Goal: Task Accomplishment & Management: Complete application form

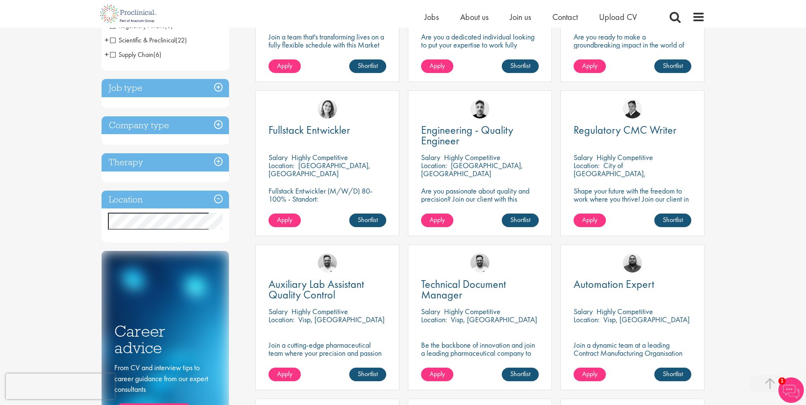
scroll to position [255, 0]
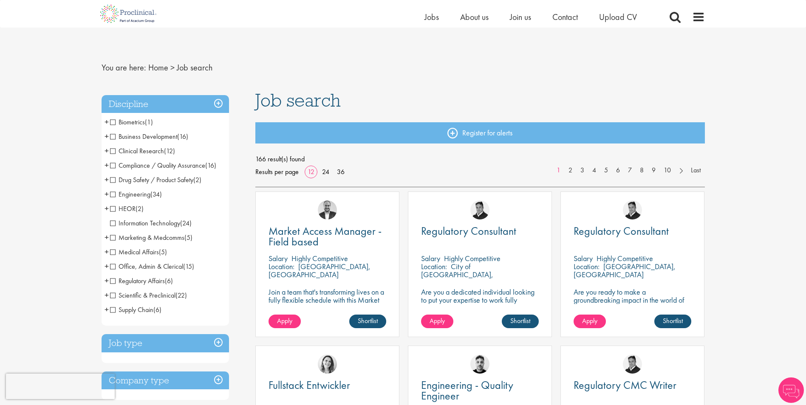
scroll to position [255, 0]
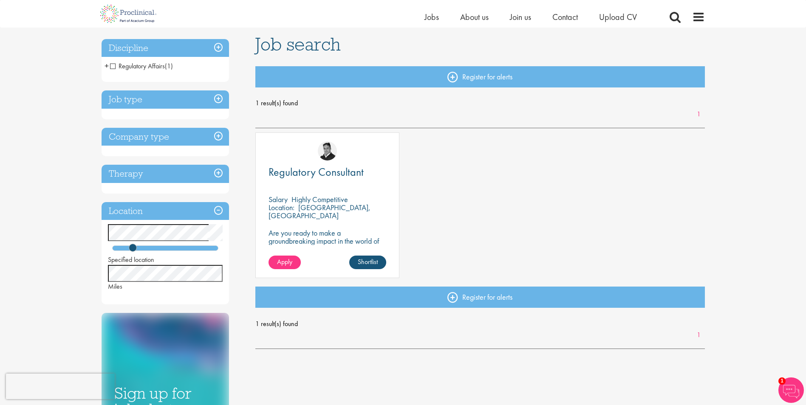
scroll to position [42, 0]
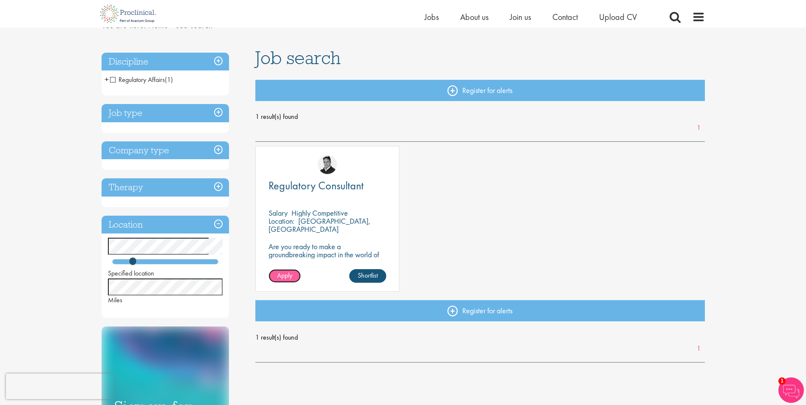
click at [283, 274] on span "Apply" at bounding box center [284, 275] width 15 height 9
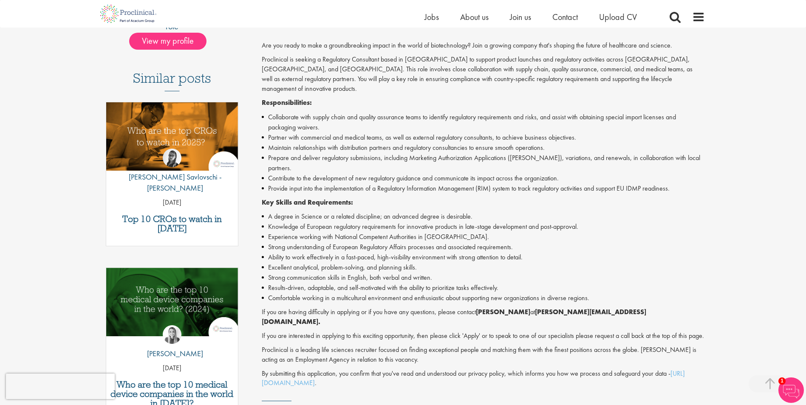
scroll to position [212, 0]
